Goal: Navigation & Orientation: Go to known website

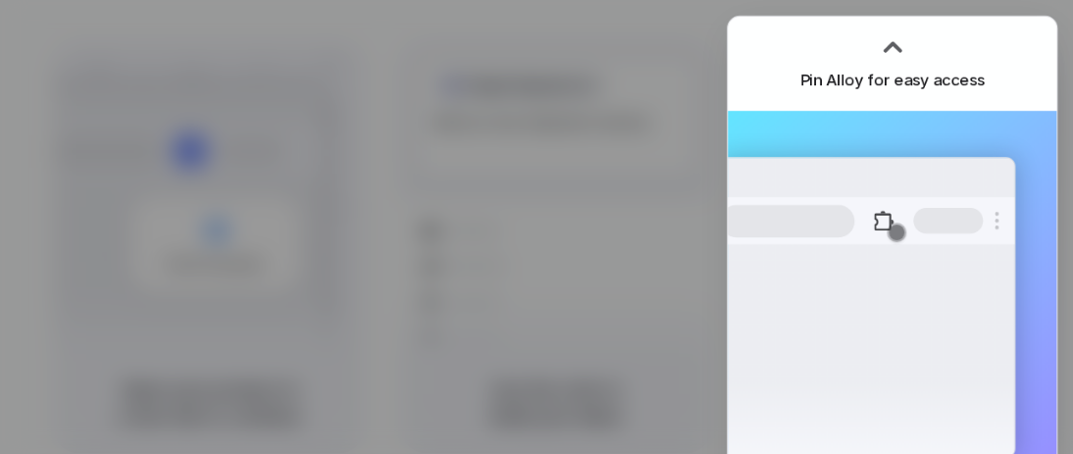
click at [276, 187] on div at bounding box center [536, 227] width 1073 height 454
click at [899, 46] on div at bounding box center [892, 46] width 29 height 29
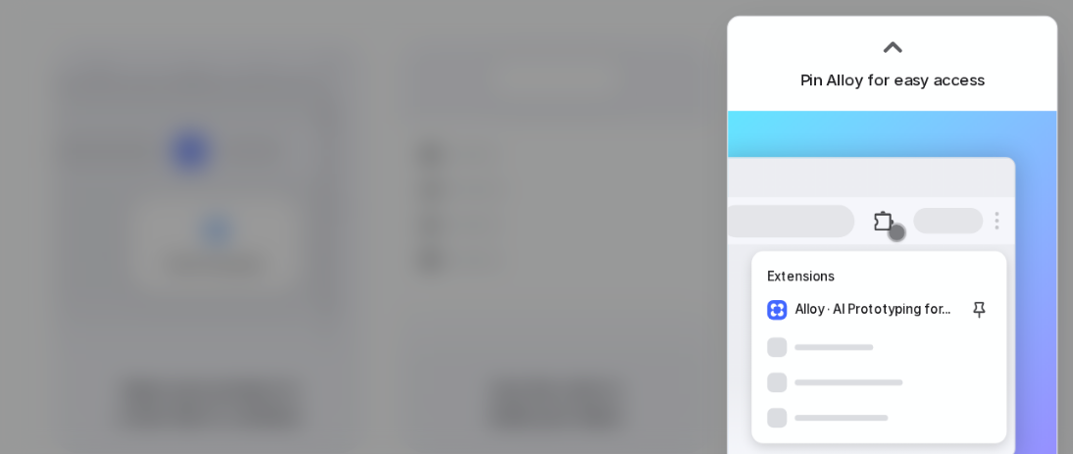
click at [65, 228] on div at bounding box center [536, 227] width 1073 height 454
click at [520, 216] on div at bounding box center [536, 227] width 1073 height 454
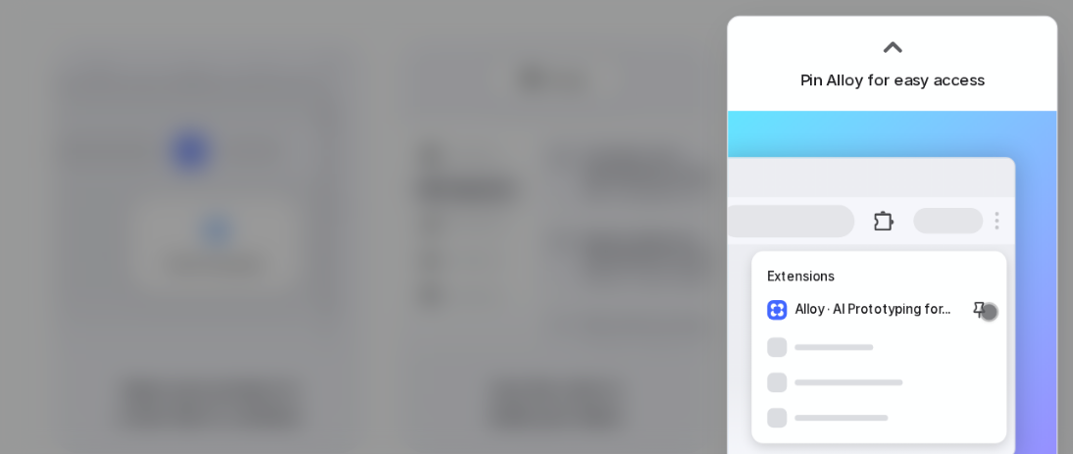
click at [394, 265] on div at bounding box center [536, 227] width 1073 height 454
click at [592, 225] on div at bounding box center [536, 227] width 1073 height 454
